Goal: Find specific page/section: Find specific page/section

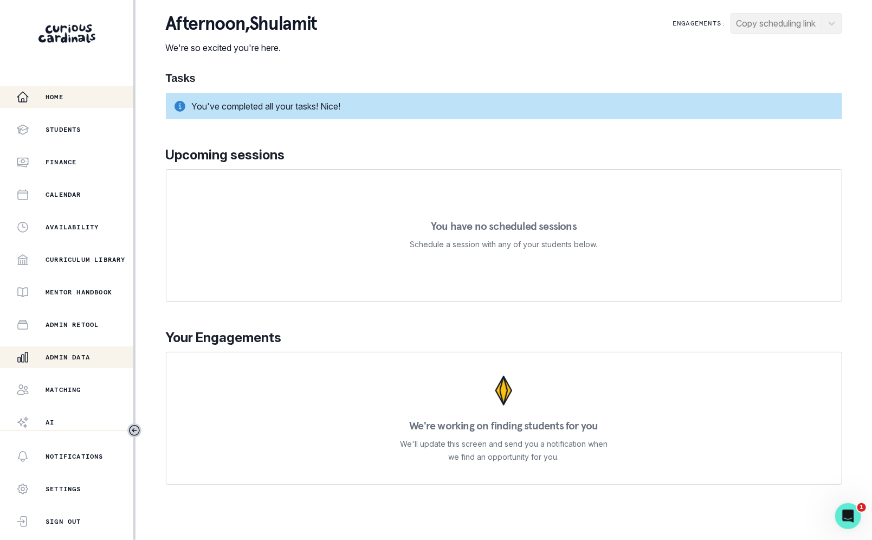
scroll to position [35, 0]
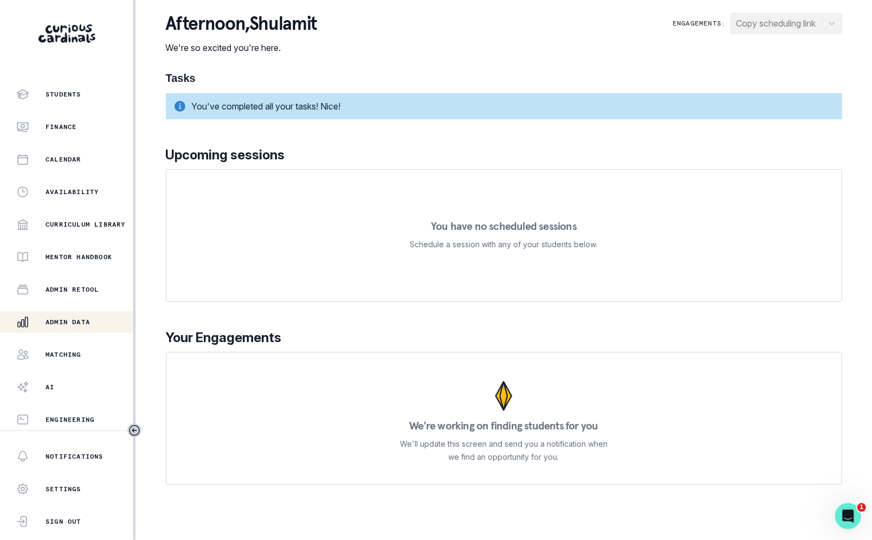
click at [81, 327] on div "Admin Data" at bounding box center [74, 321] width 117 height 13
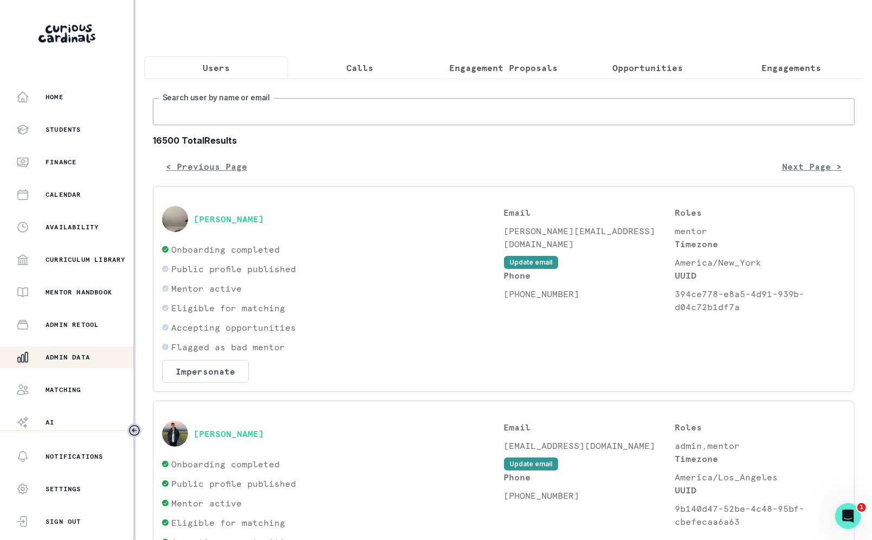
click at [342, 112] on input "Search user by name or email" at bounding box center [504, 111] width 702 height 27
type input "e"
type input "[GEOGRAPHIC_DATA]"
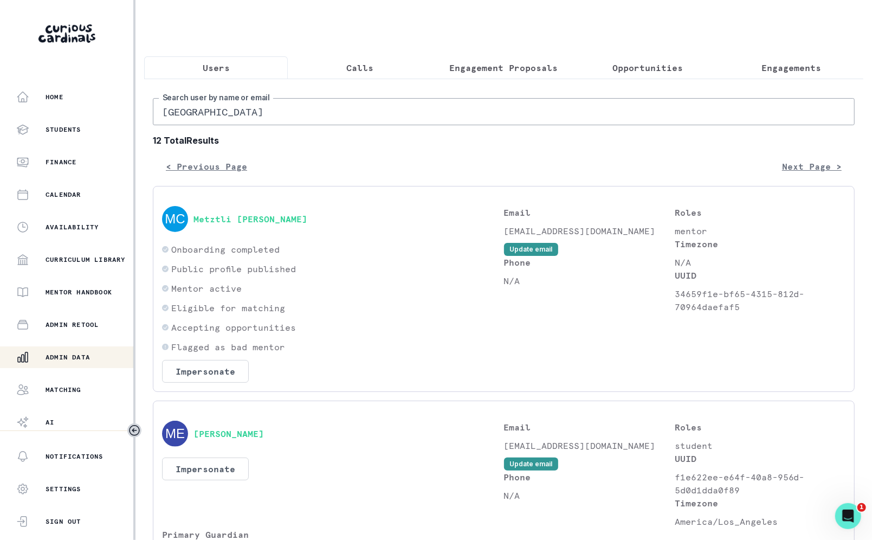
click at [792, 65] on p "Engagements" at bounding box center [791, 67] width 60 height 13
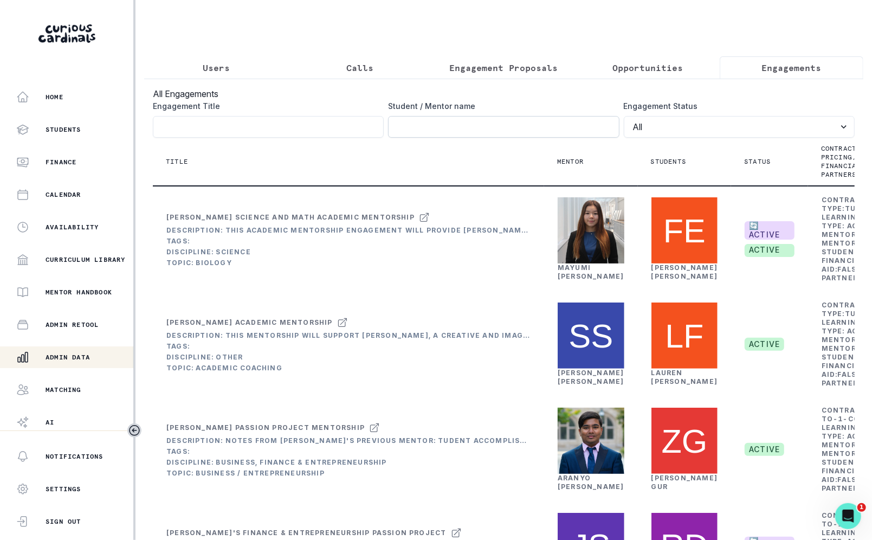
click at [535, 120] on input "Engagement Title" at bounding box center [503, 127] width 231 height 22
click button "submit" at bounding box center [0, 0] width 0 height 0
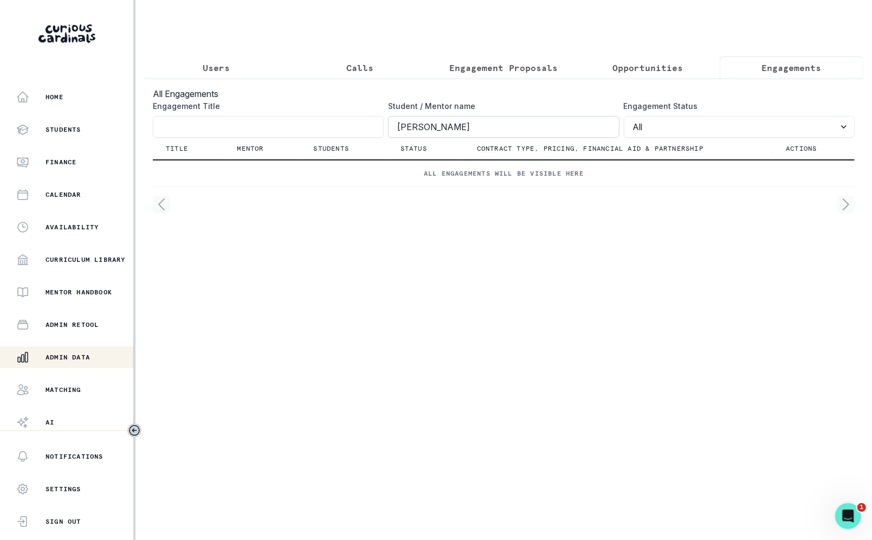
click at [540, 131] on input "[PERSON_NAME]" at bounding box center [503, 127] width 231 height 22
type input "[PERSON_NAME]"
click button "submit" at bounding box center [0, 0] width 0 height 0
